Goal: Find specific page/section: Find specific page/section

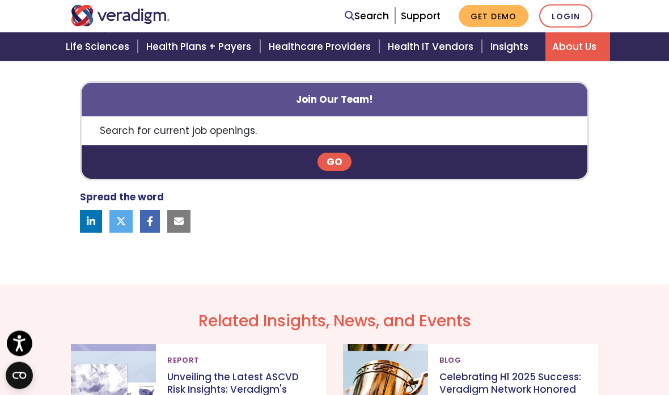
scroll to position [989, 0]
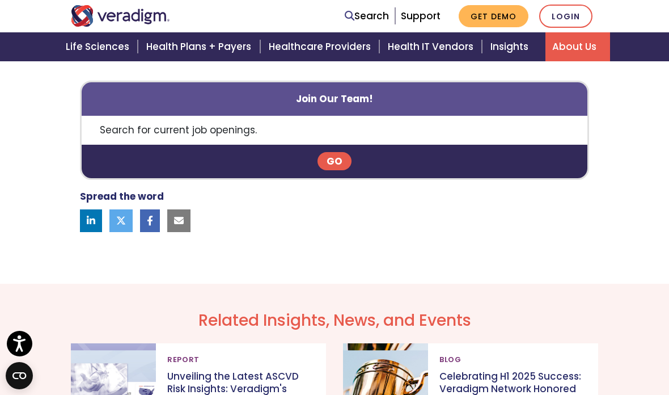
click at [340, 153] on link "Go" at bounding box center [334, 161] width 34 height 18
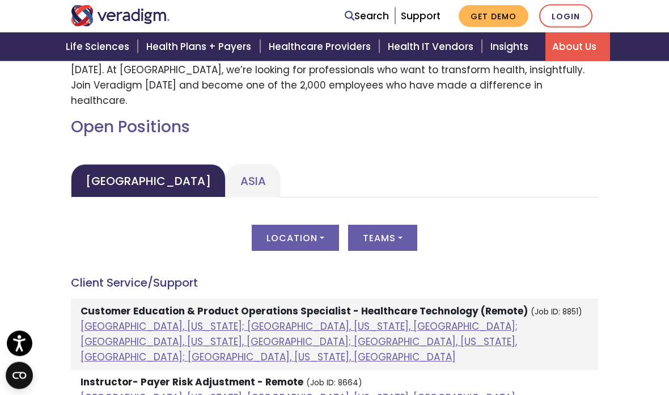
scroll to position [484, 0]
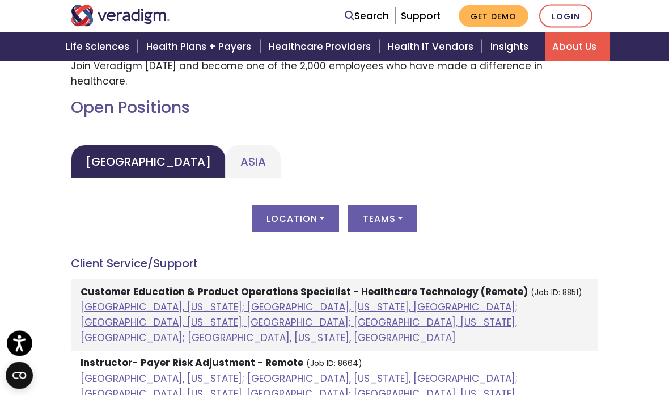
click at [226, 145] on link "Asia" at bounding box center [253, 161] width 55 height 33
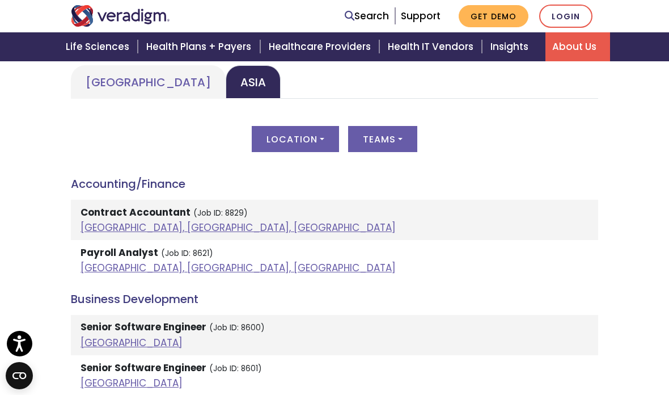
scroll to position [564, 0]
click at [395, 126] on button "Teams" at bounding box center [382, 139] width 69 height 26
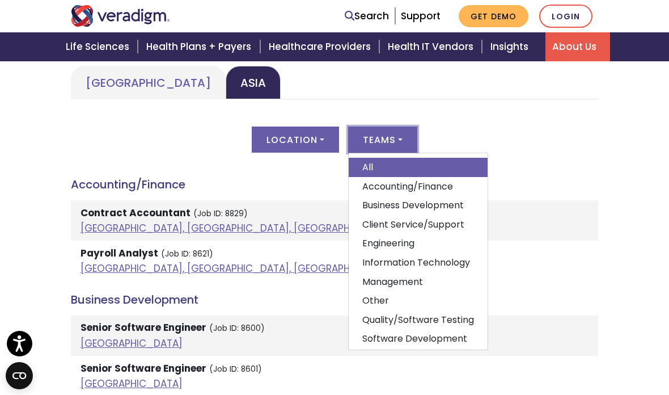
click at [454, 253] on link "Information Technology" at bounding box center [418, 262] width 139 height 19
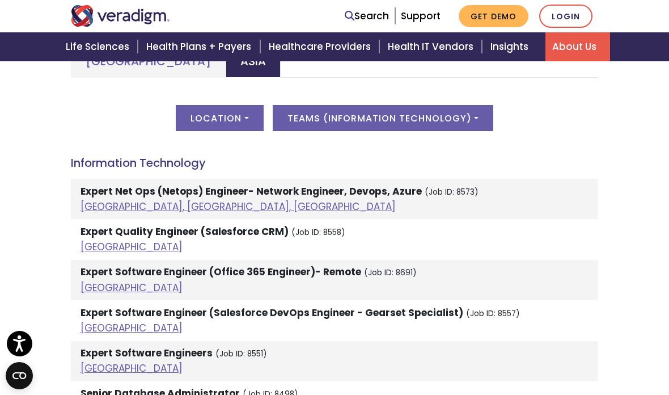
scroll to position [600, 0]
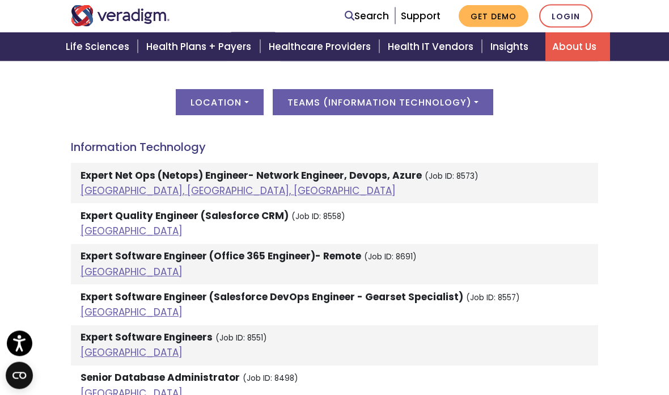
click at [202, 90] on button "Location" at bounding box center [219, 103] width 87 height 26
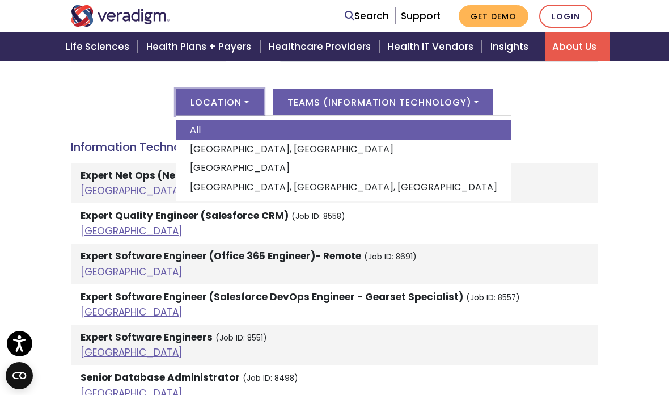
click at [206, 177] on link "[GEOGRAPHIC_DATA], [GEOGRAPHIC_DATA], [GEOGRAPHIC_DATA]" at bounding box center [343, 186] width 334 height 19
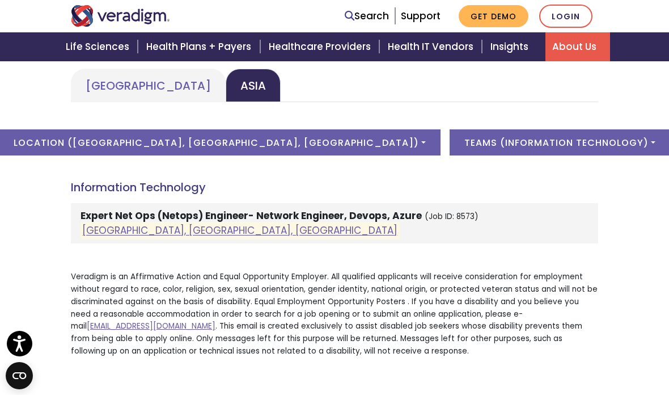
scroll to position [556, 0]
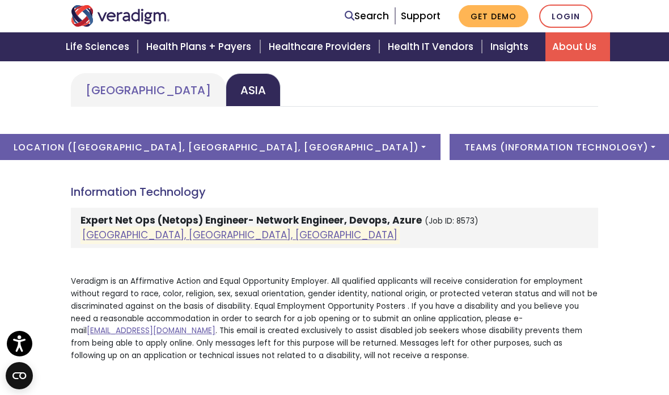
click at [530, 134] on button "Teams ( Information Technology )" at bounding box center [560, 147] width 221 height 26
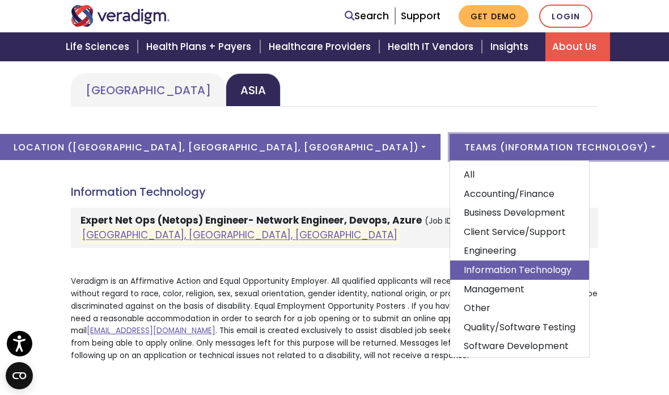
click at [450, 165] on link "All" at bounding box center [519, 174] width 139 height 19
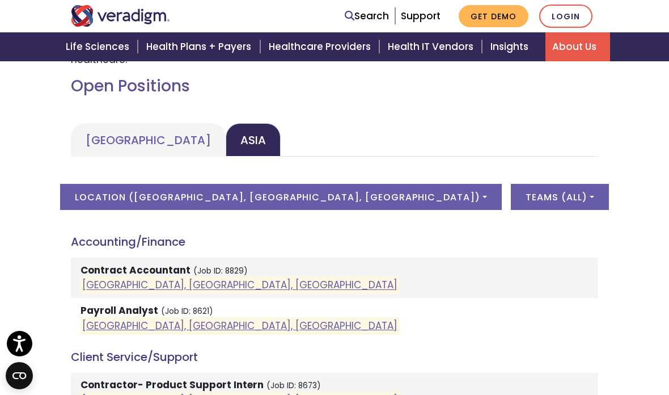
scroll to position [520, 0]
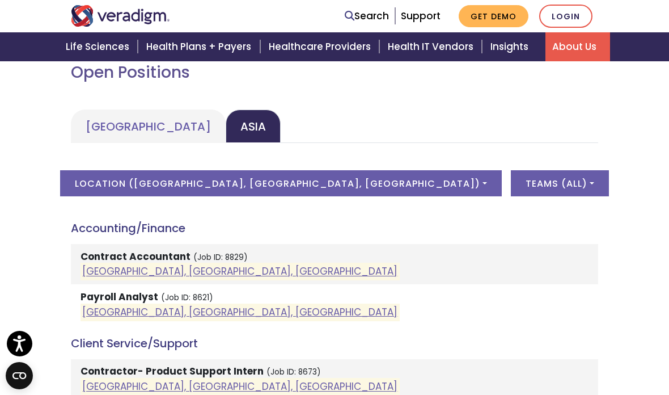
click at [388, 170] on button "Location ( [GEOGRAPHIC_DATA], [GEOGRAPHIC_DATA], [GEOGRAPHIC_DATA] )" at bounding box center [281, 183] width 442 height 26
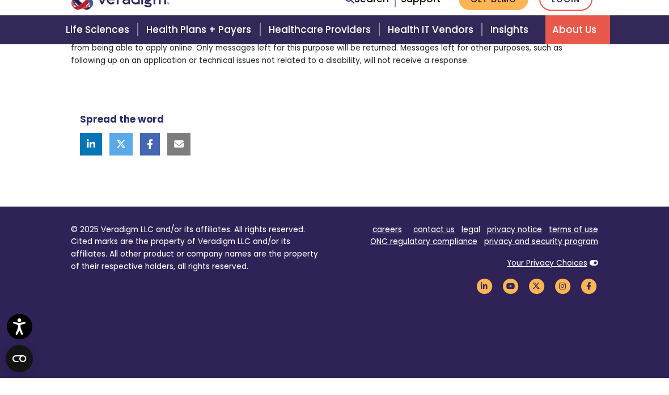
scroll to position [1623, 0]
